Goal: Information Seeking & Learning: Learn about a topic

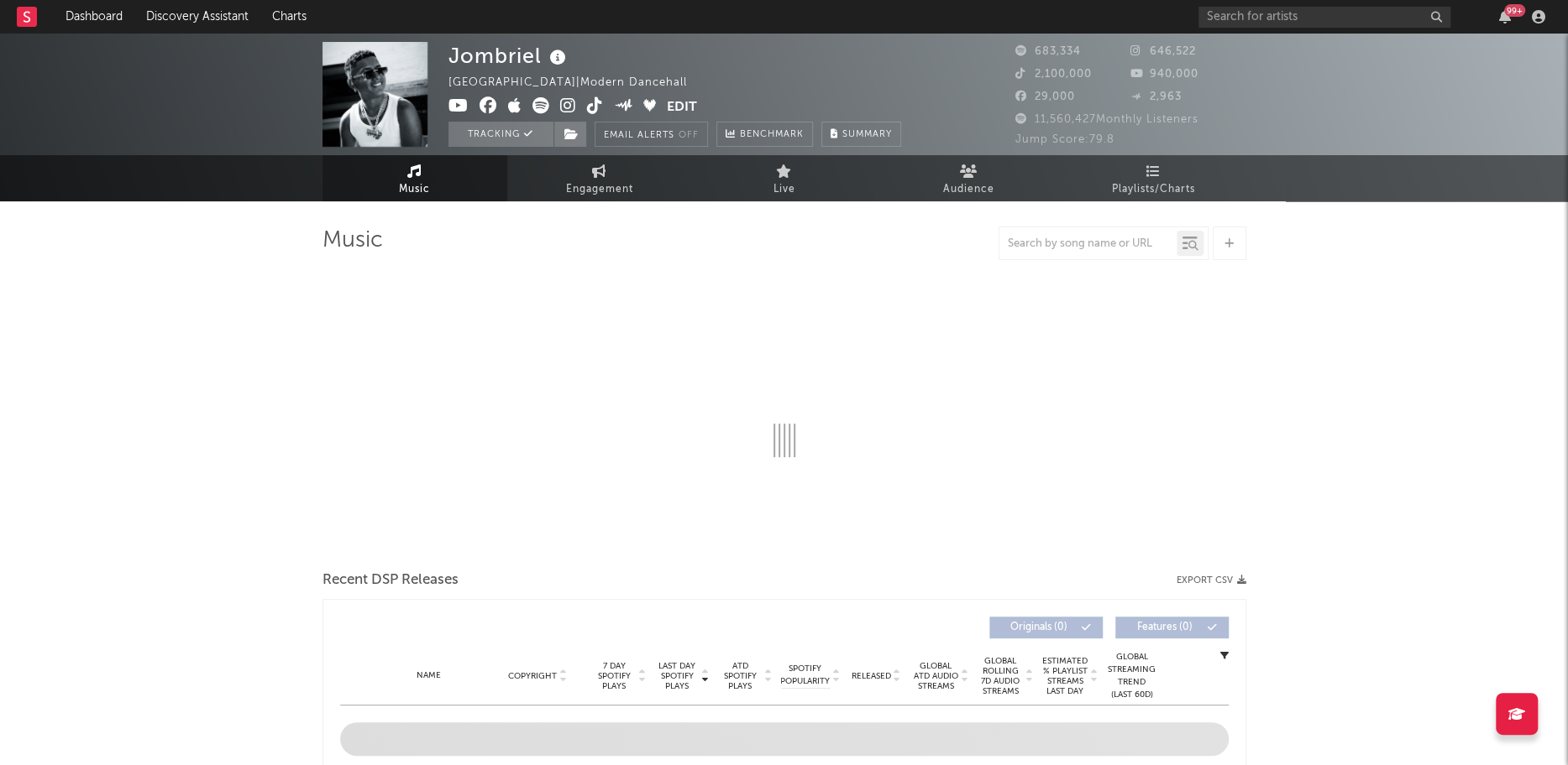
select select "6m"
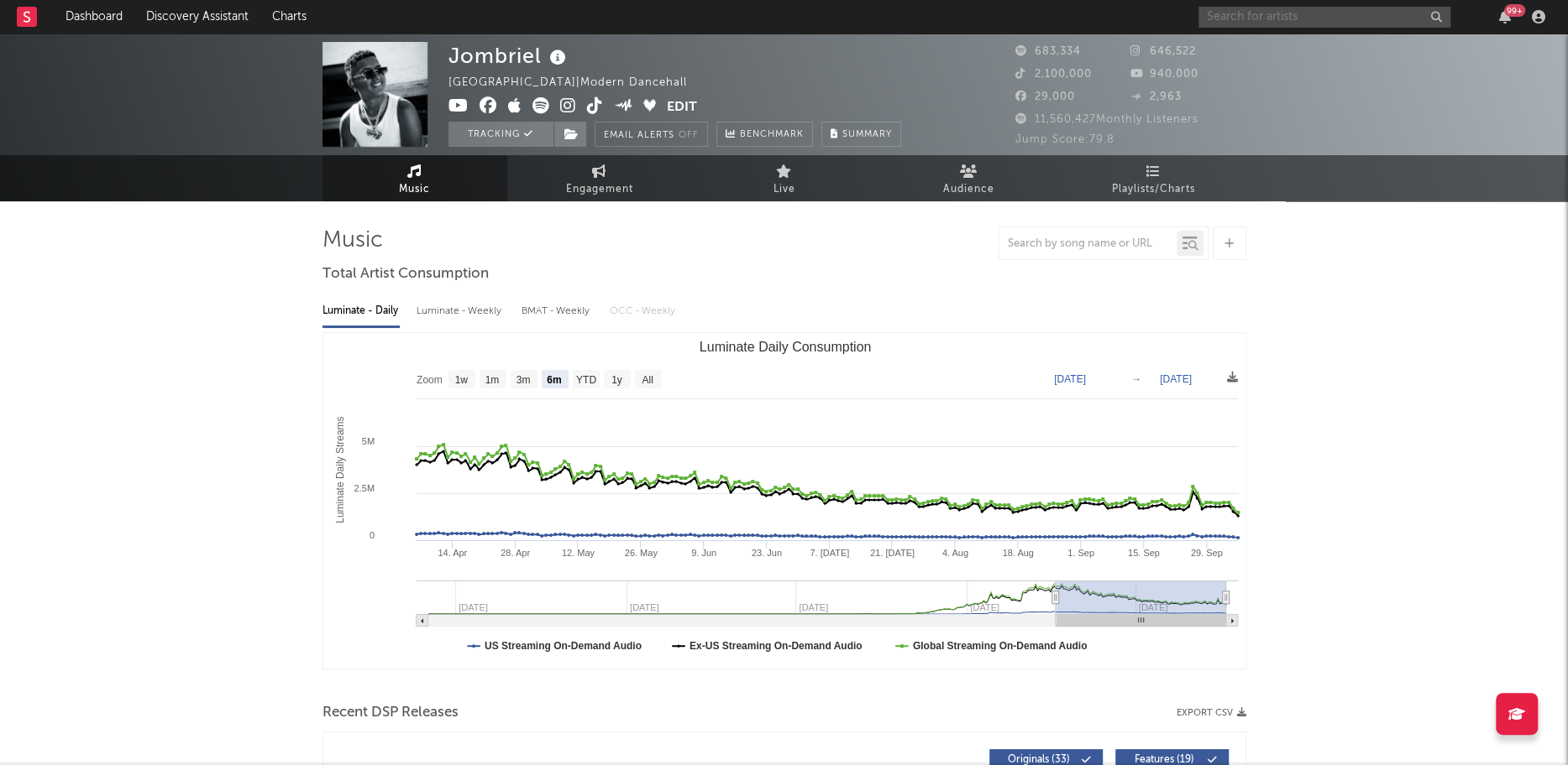
click at [1307, 21] on input "text" at bounding box center [1324, 17] width 252 height 21
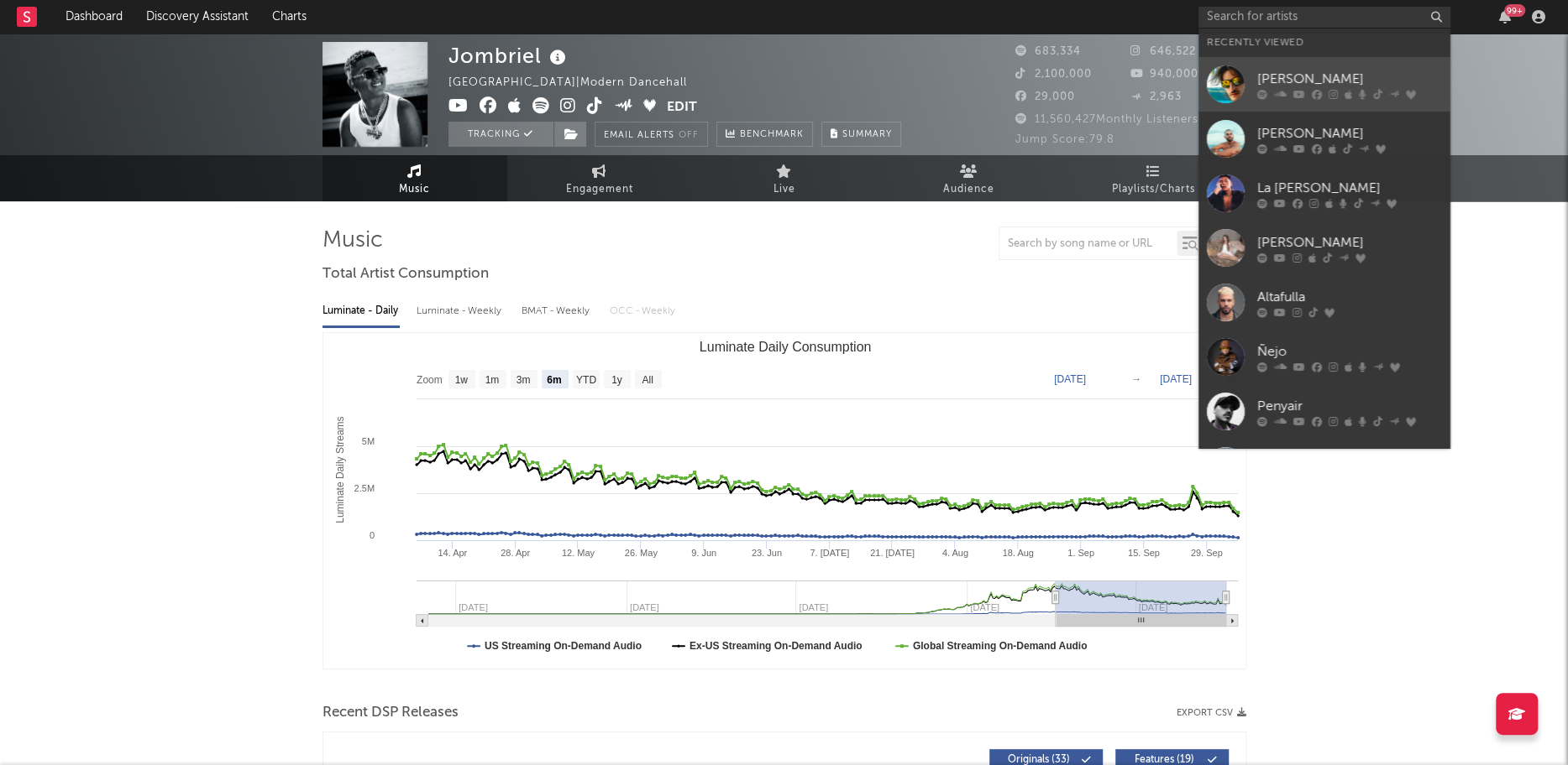
click at [1237, 76] on div at bounding box center [1225, 83] width 37 height 37
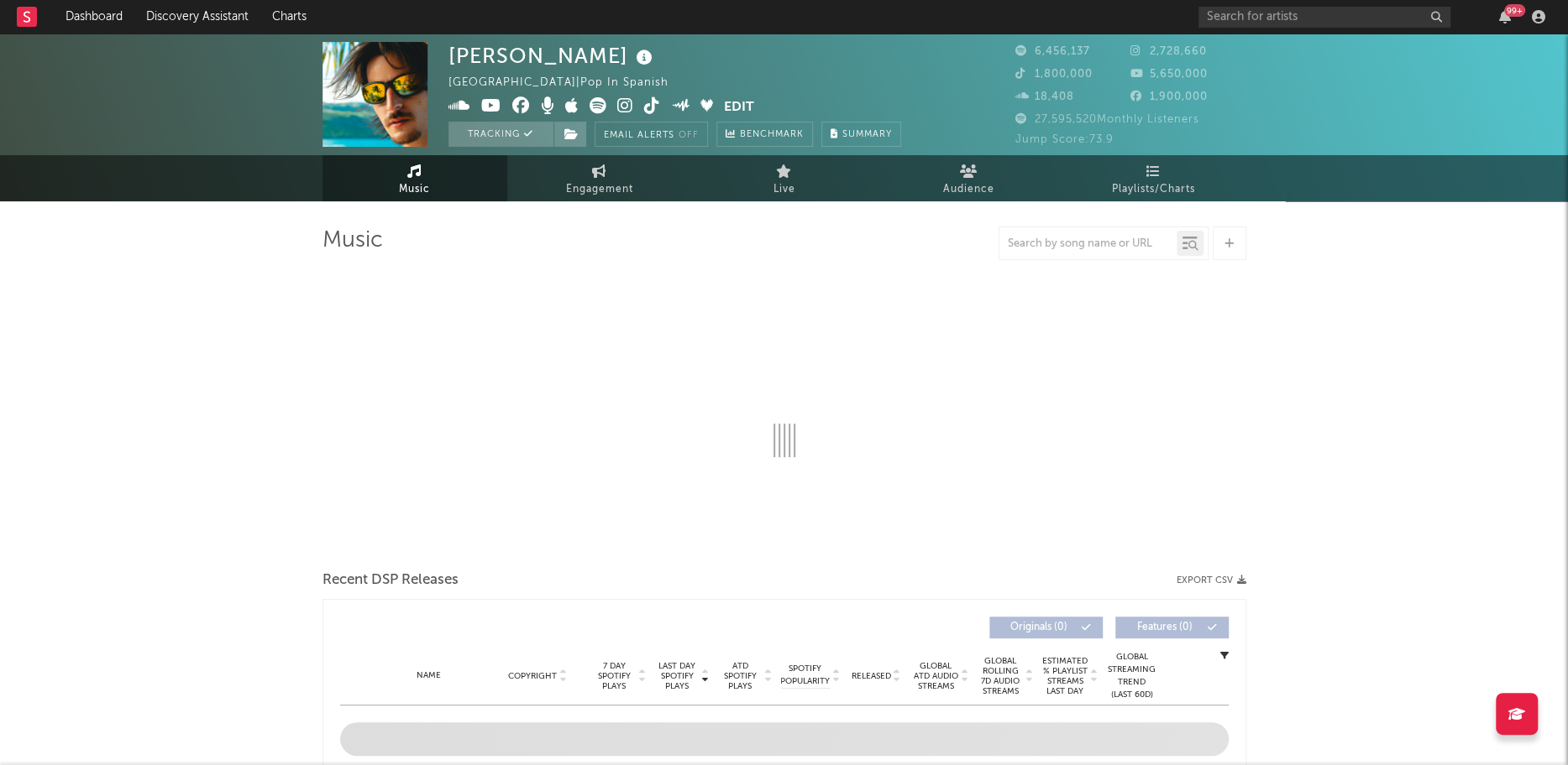
select select "6m"
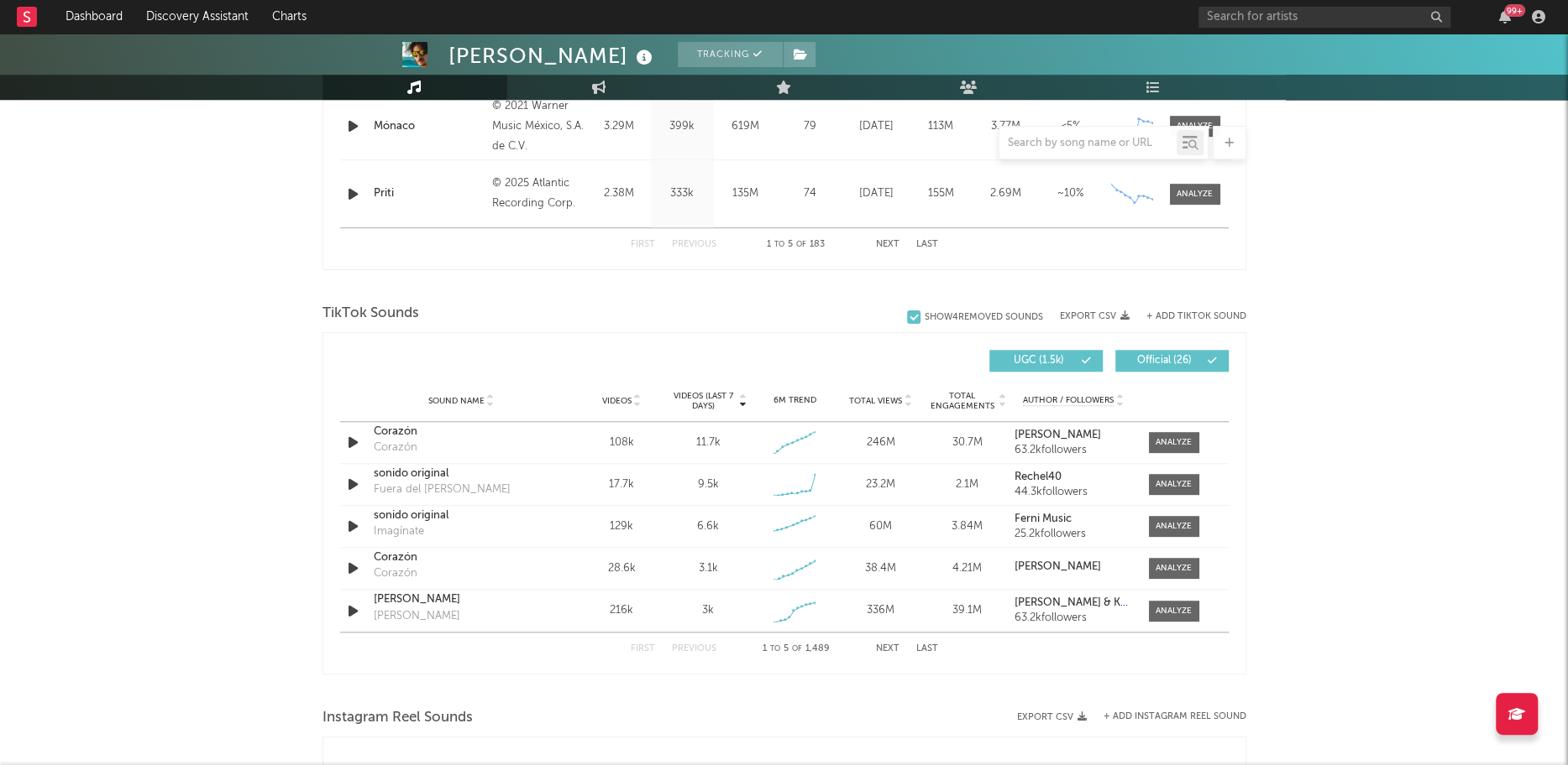
scroll to position [942, 0]
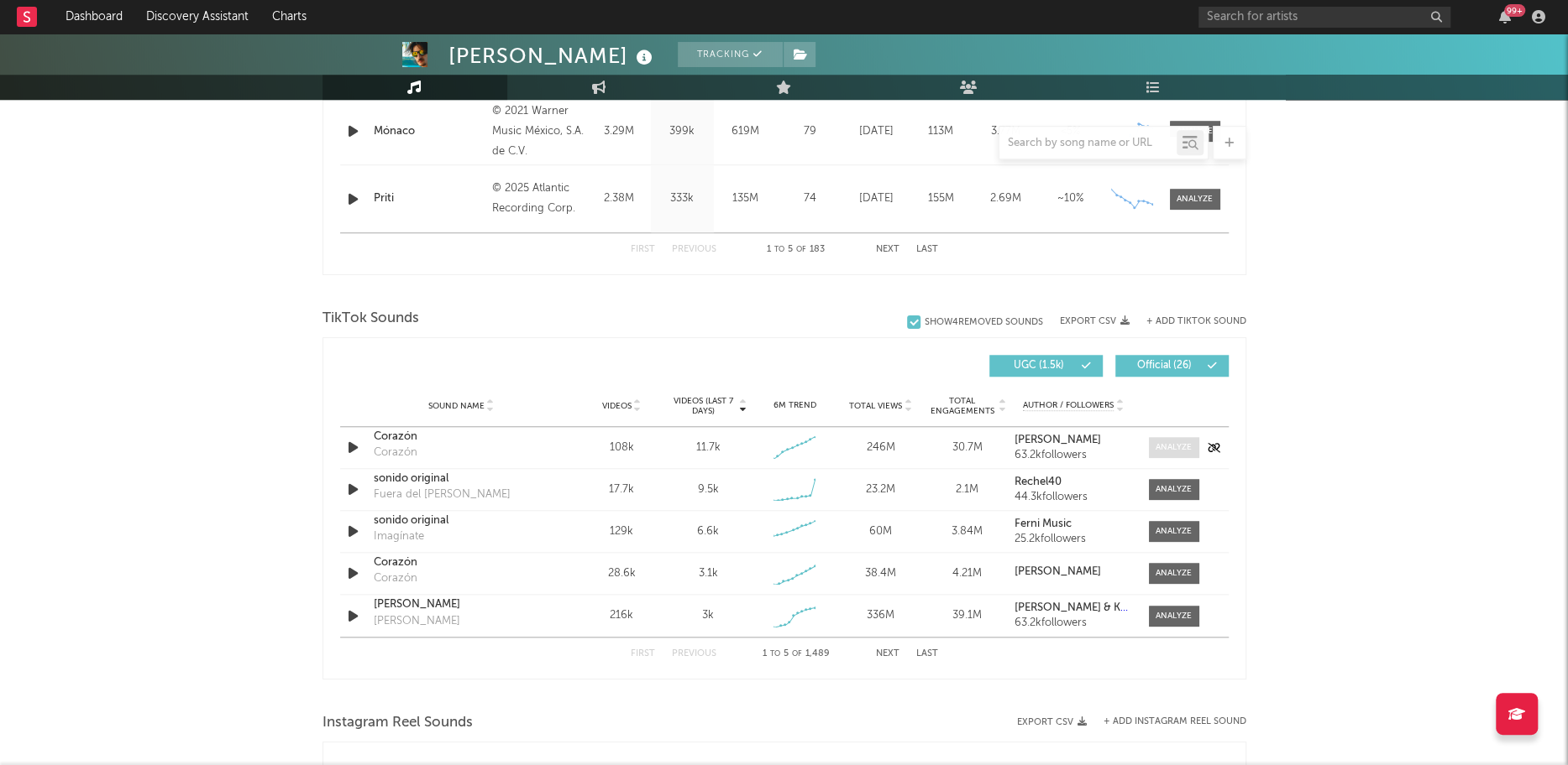
click at [1199, 446] on span at bounding box center [1174, 448] width 51 height 21
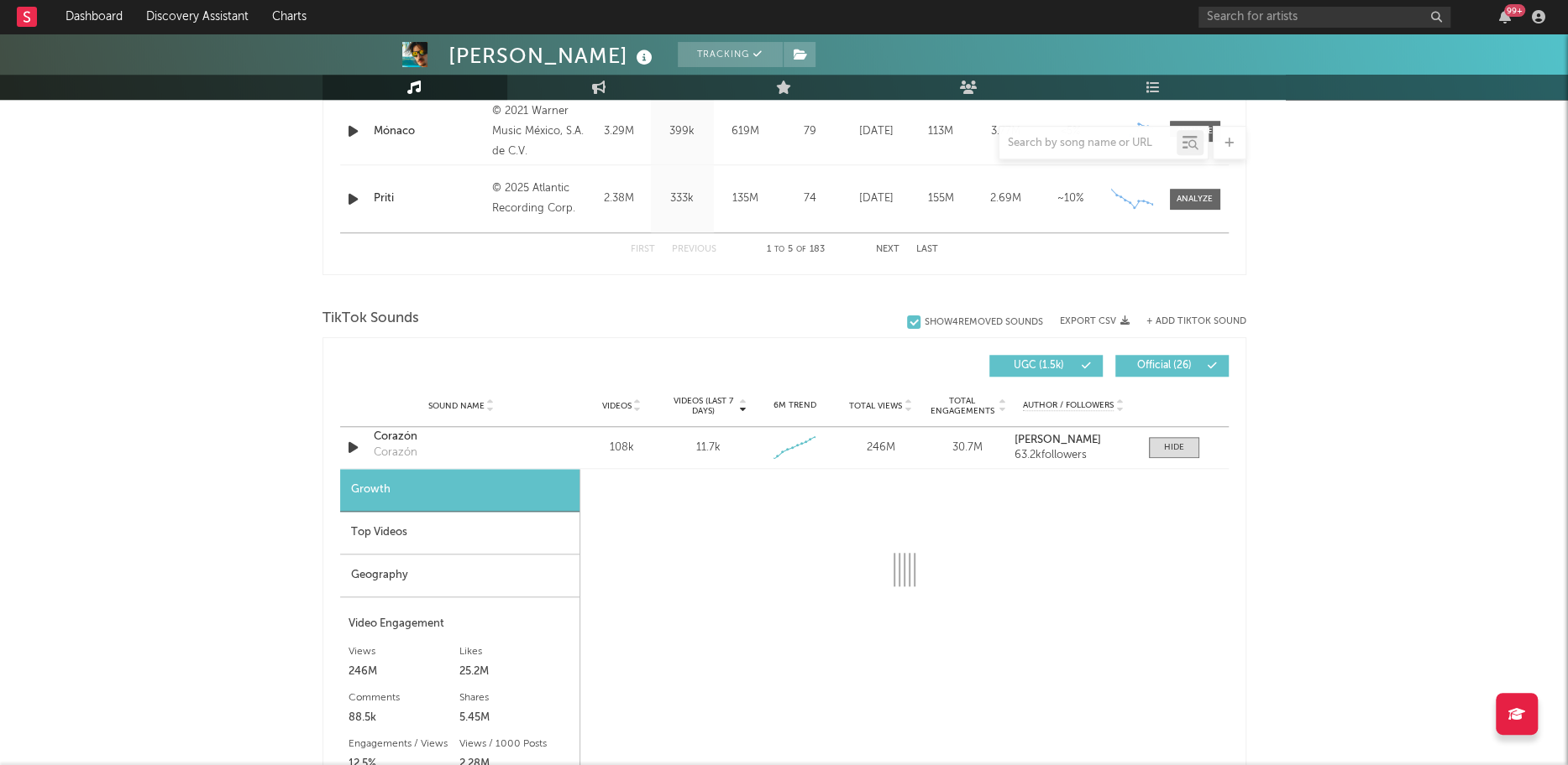
select select "1w"
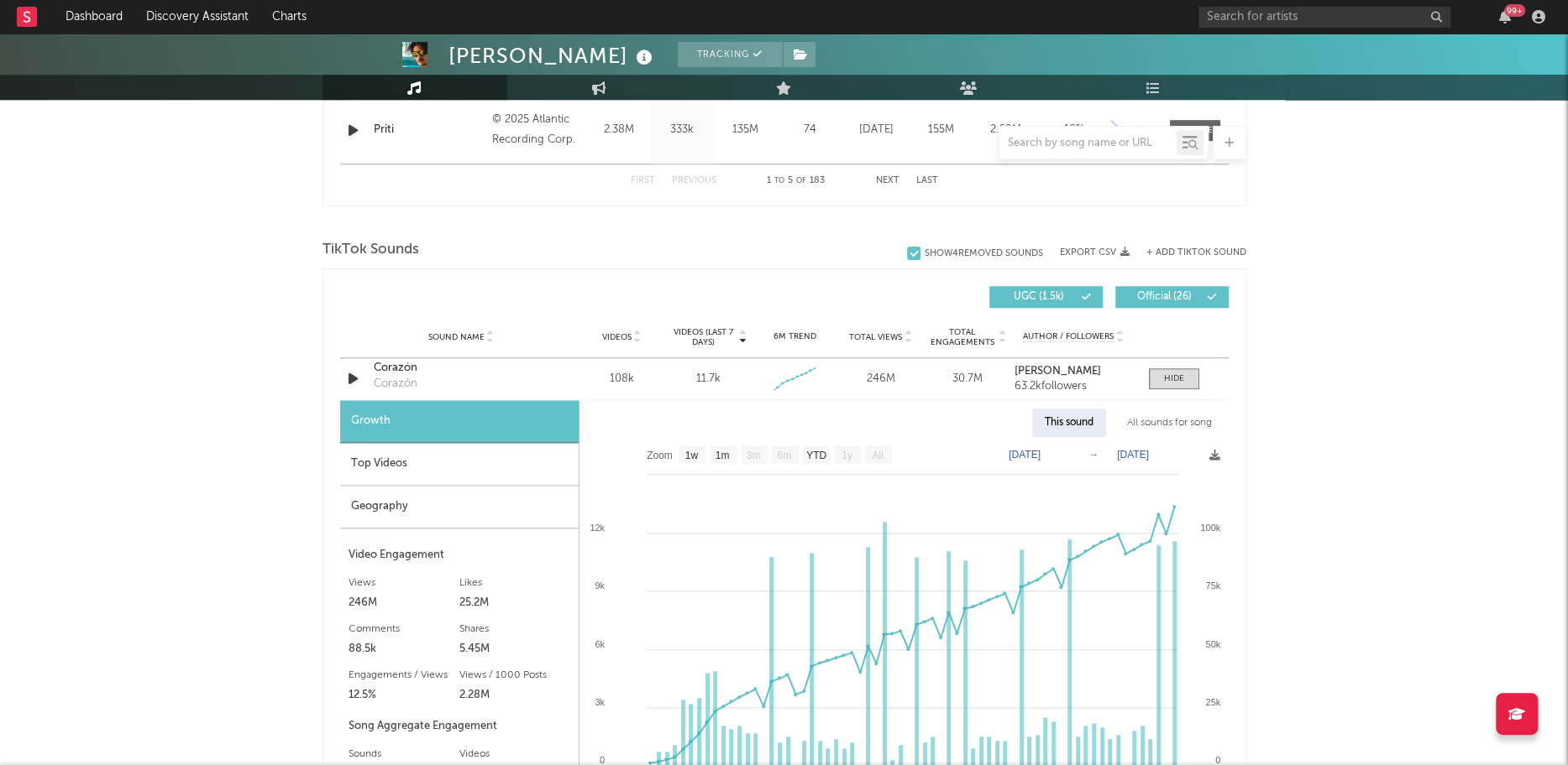
scroll to position [1054, 0]
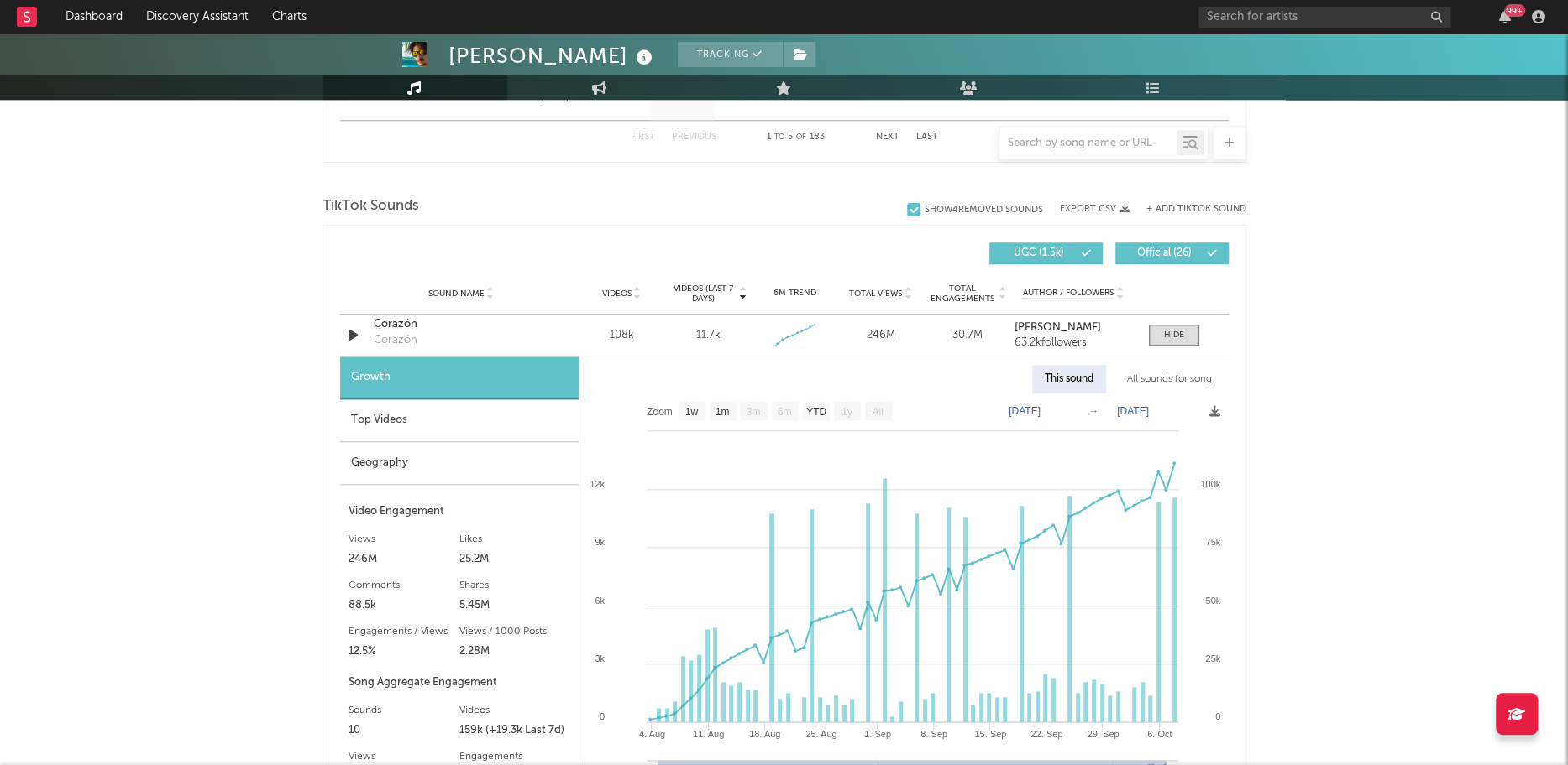
click at [436, 463] on div "Geography" at bounding box center [458, 464] width 238 height 43
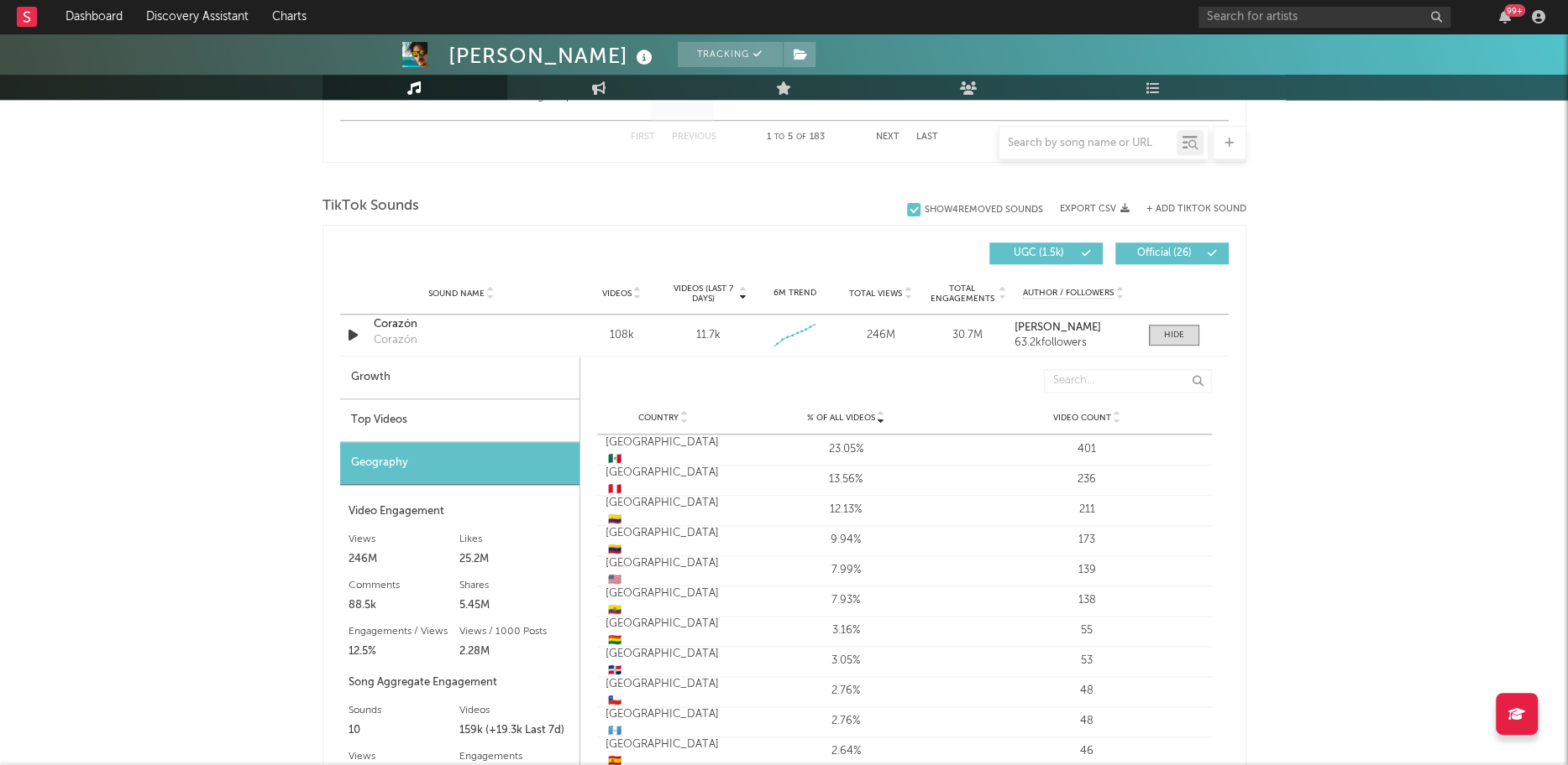
click at [426, 426] on div "Top Videos" at bounding box center [459, 421] width 239 height 43
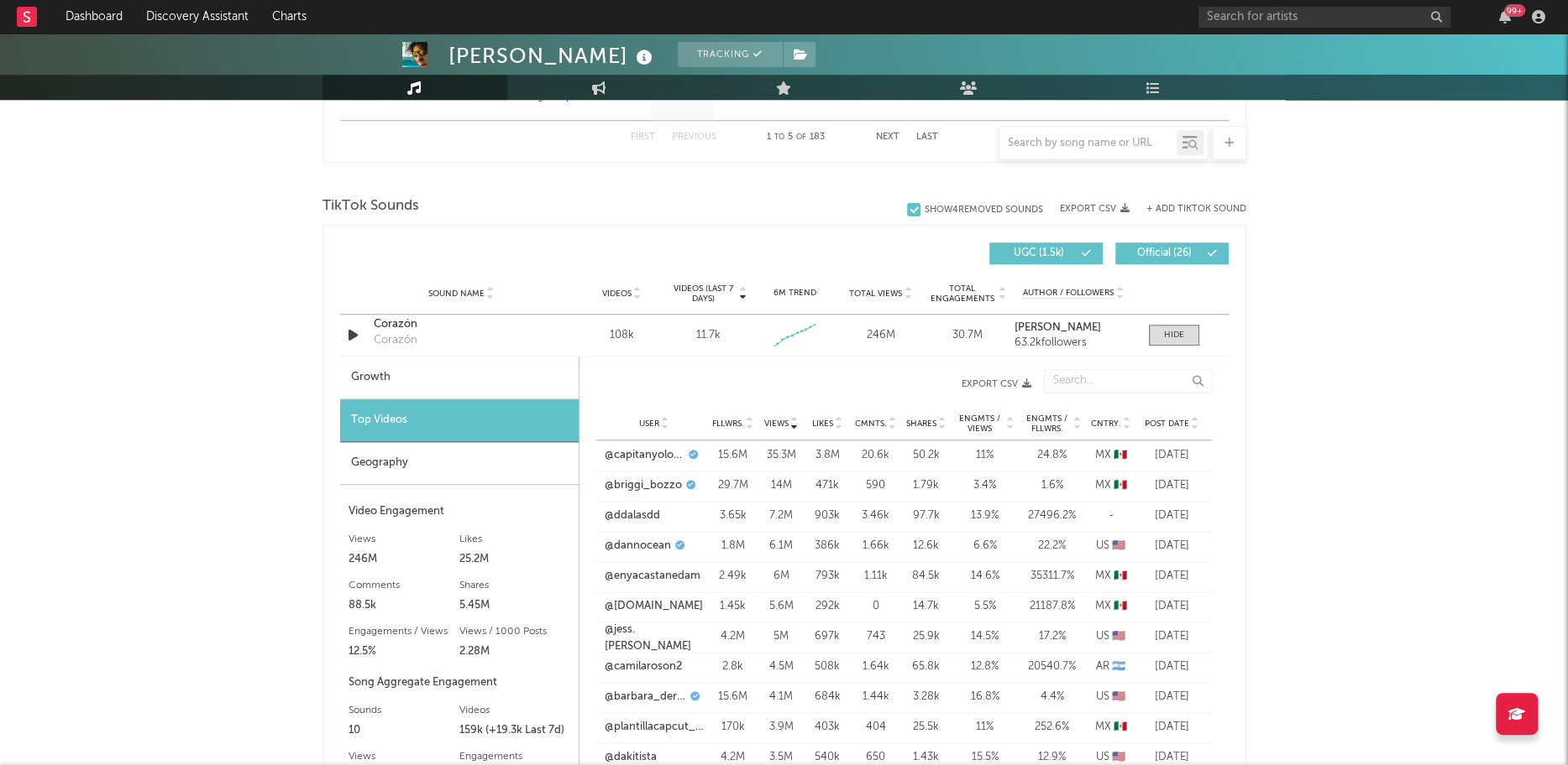
click at [419, 462] on div "Geography" at bounding box center [458, 464] width 238 height 43
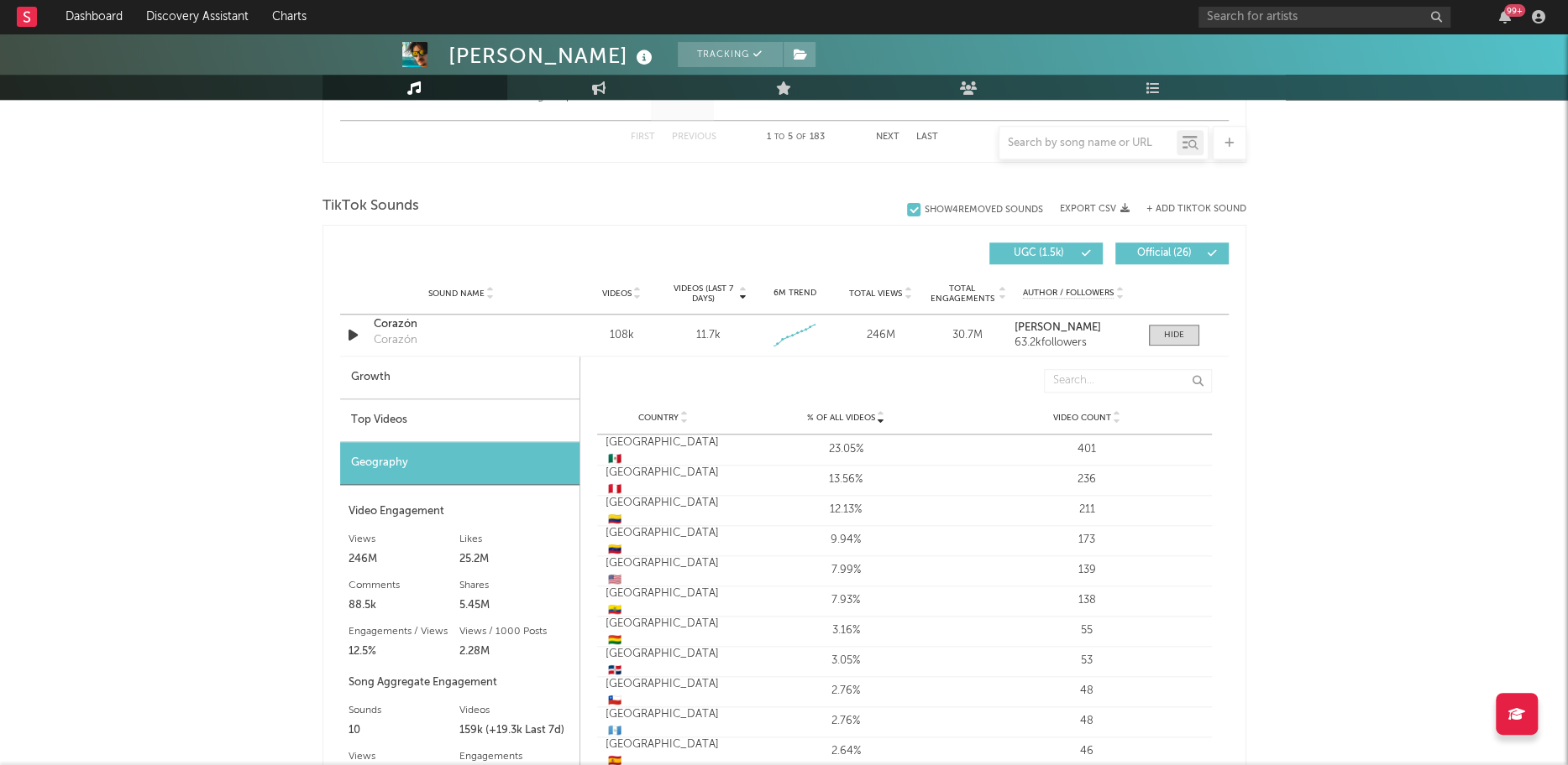
click at [483, 382] on div "Growth" at bounding box center [459, 378] width 239 height 43
select select "1w"
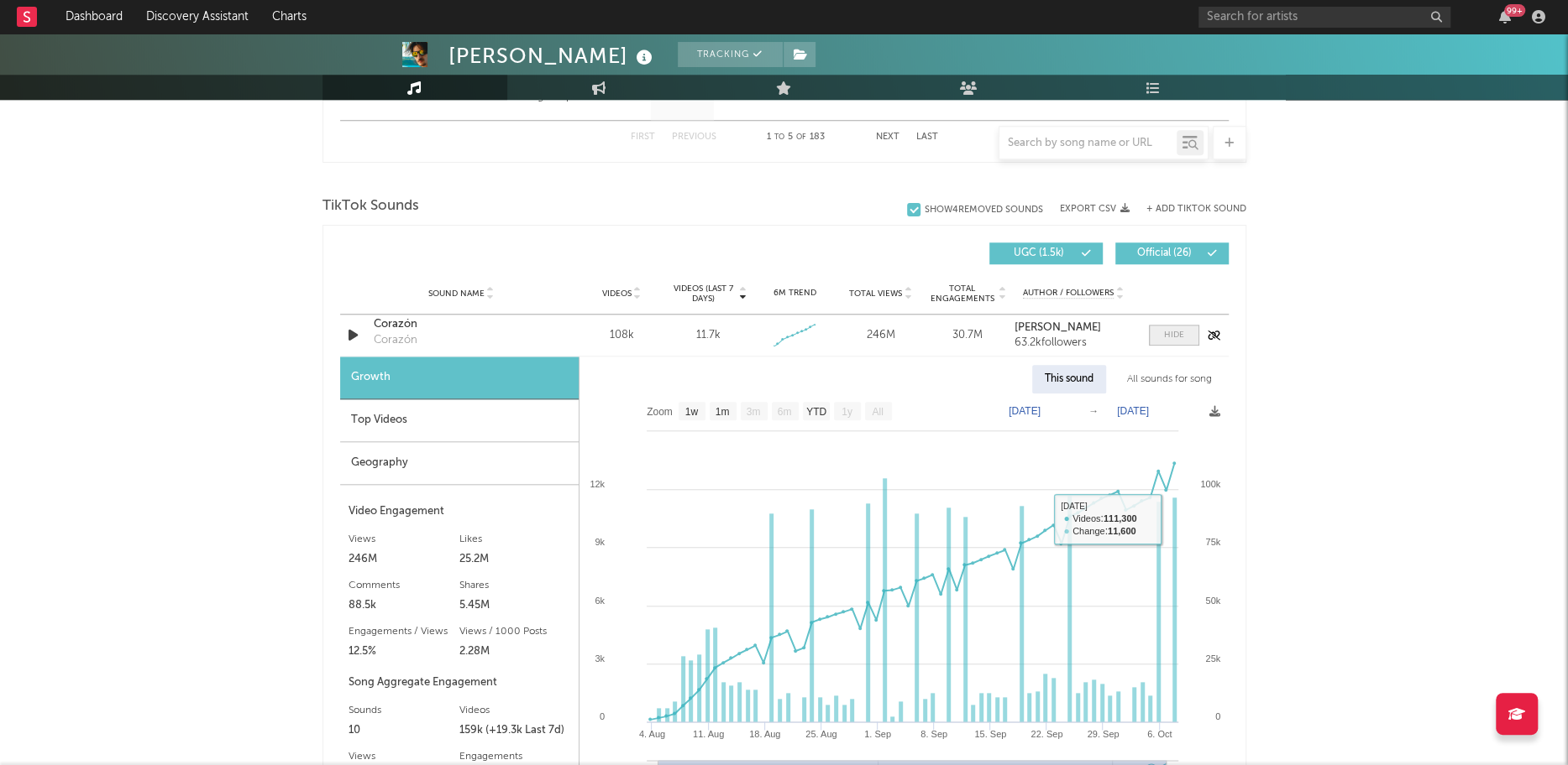
click at [1178, 342] on span at bounding box center [1174, 336] width 51 height 21
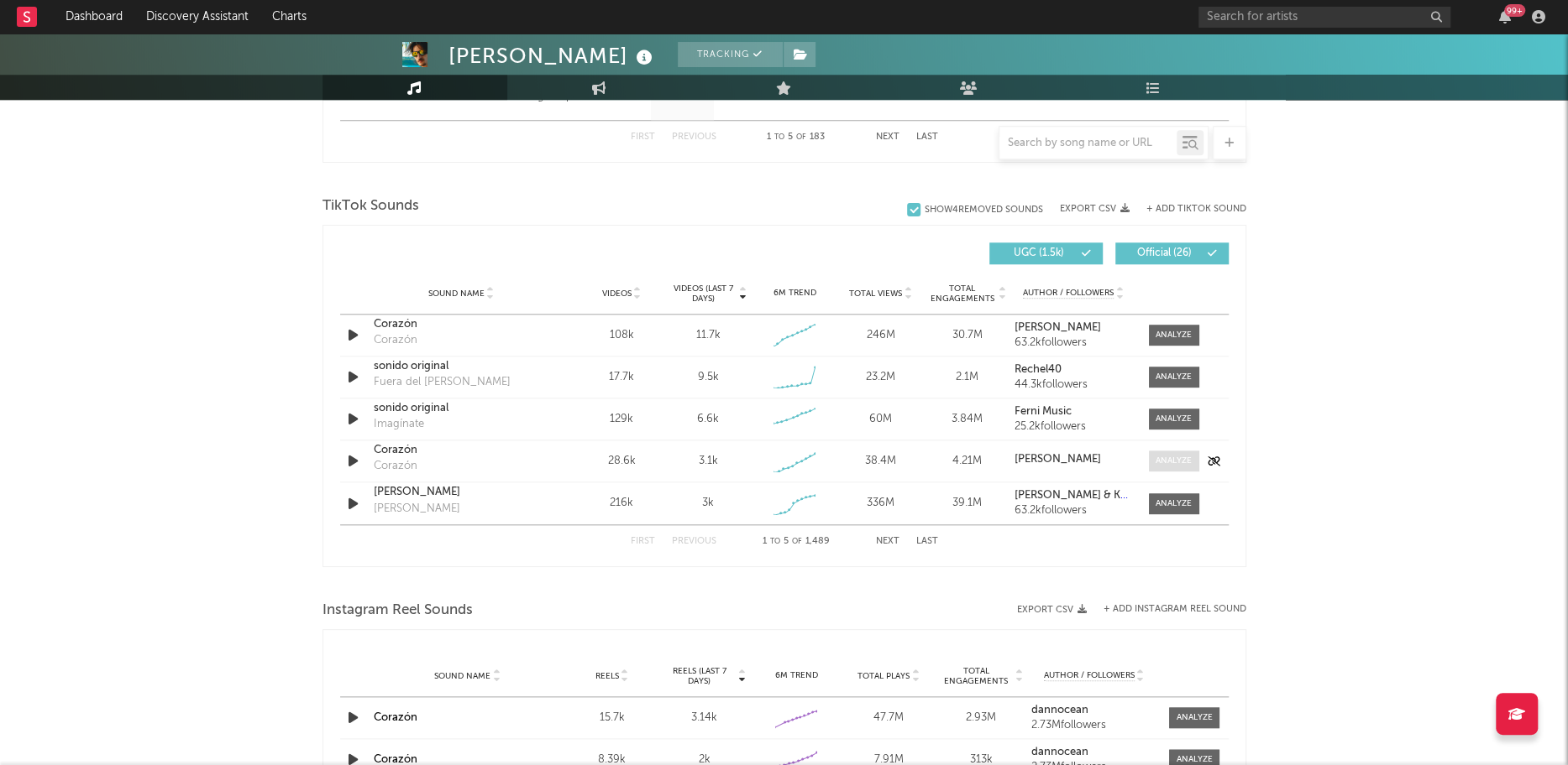
click at [1186, 464] on div at bounding box center [1174, 461] width 36 height 12
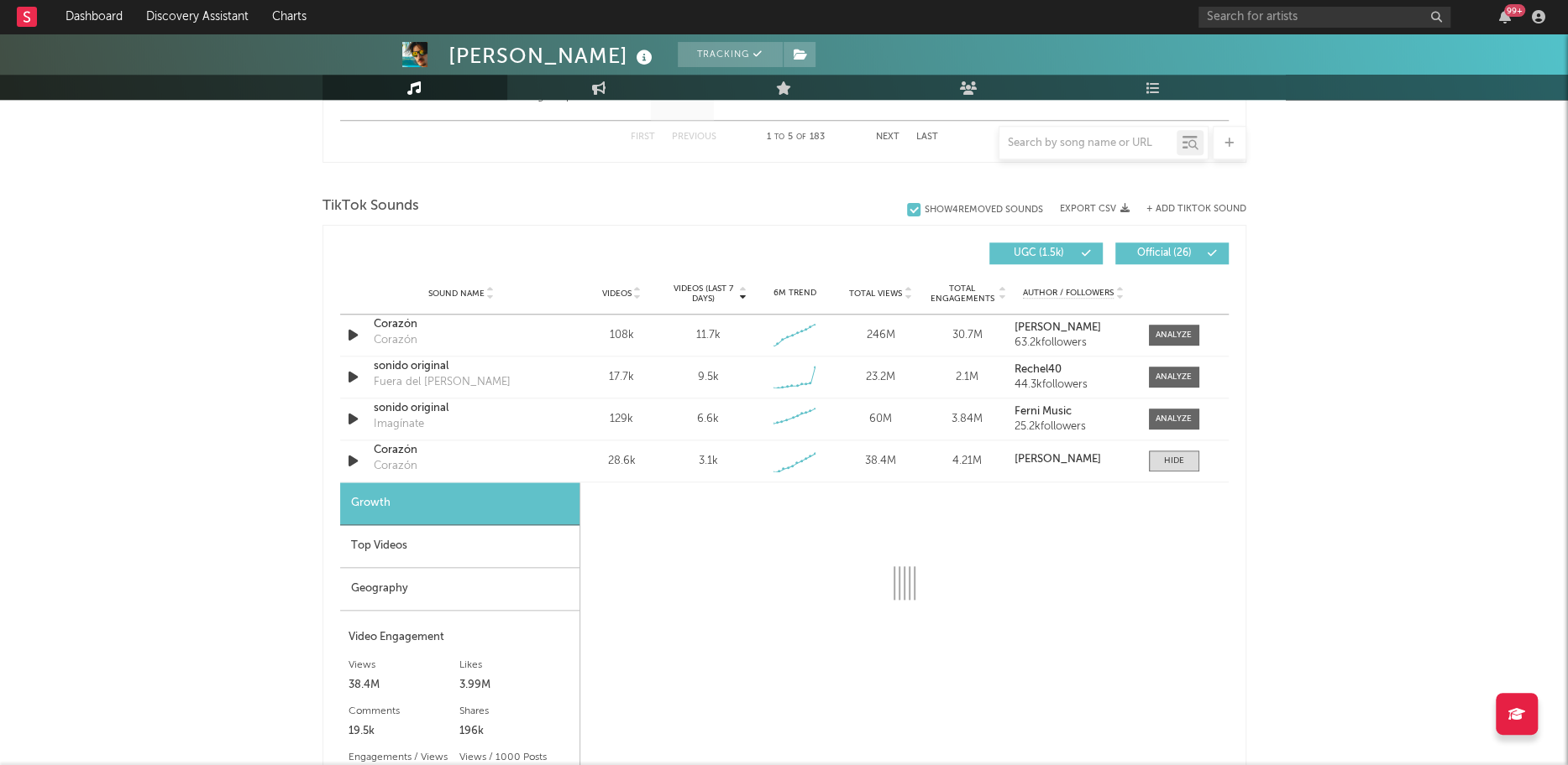
select select "1w"
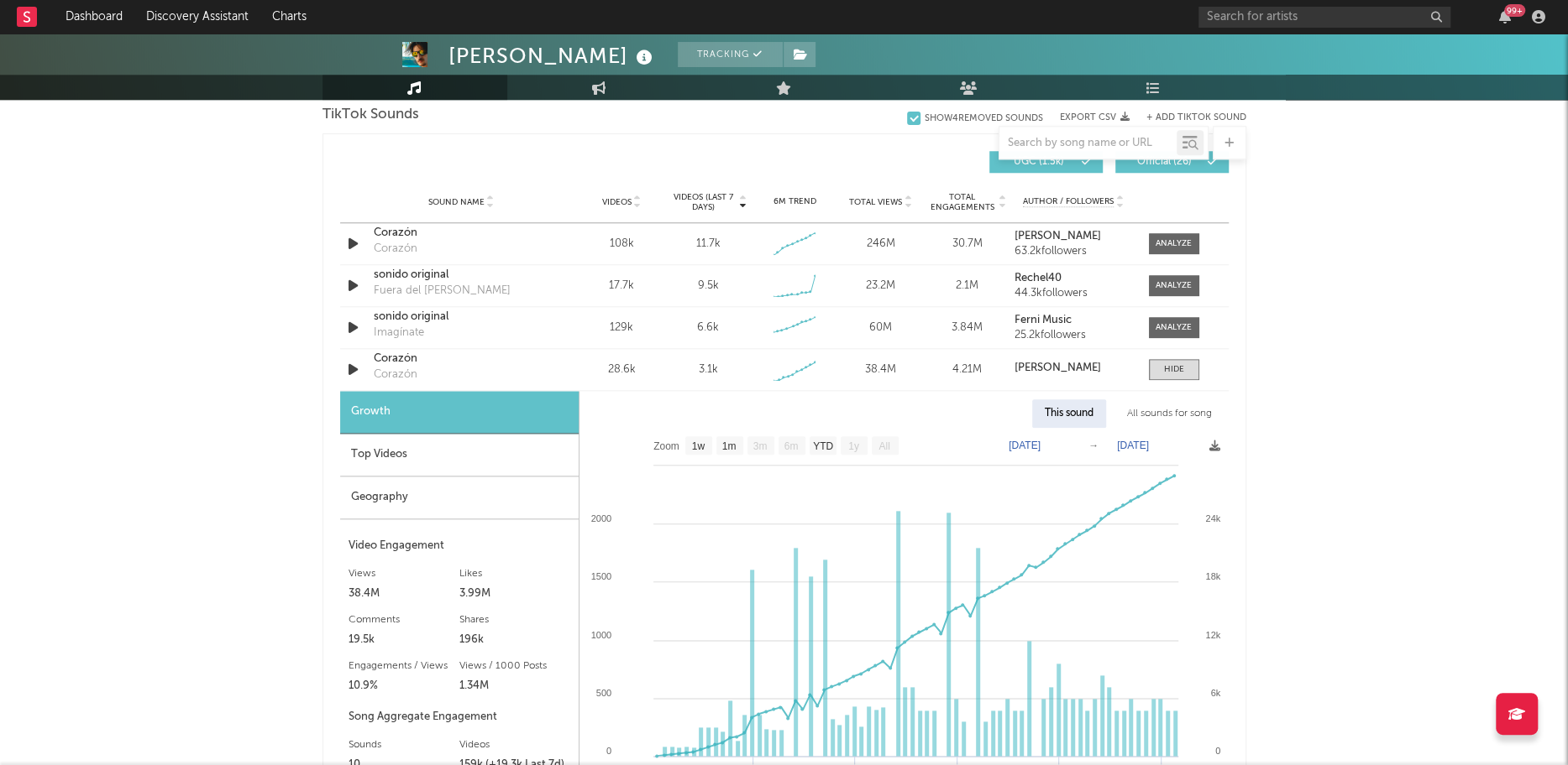
scroll to position [1159, 0]
